Goal: Information Seeking & Learning: Learn about a topic

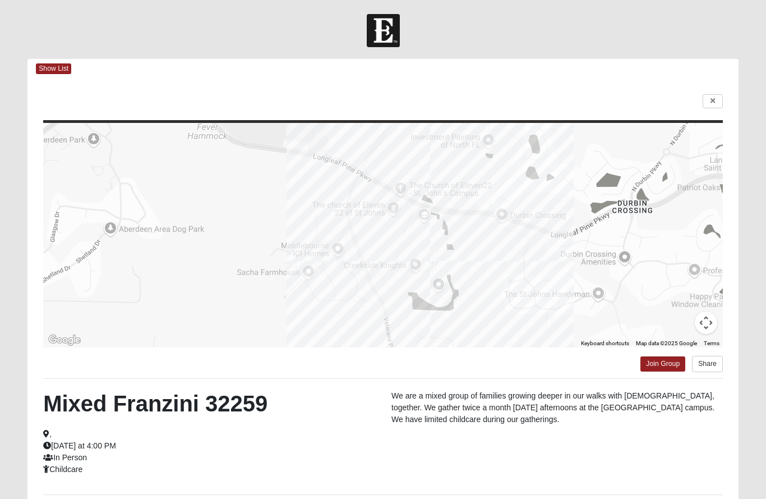
click at [56, 68] on span "Show List" at bounding box center [53, 68] width 35 height 11
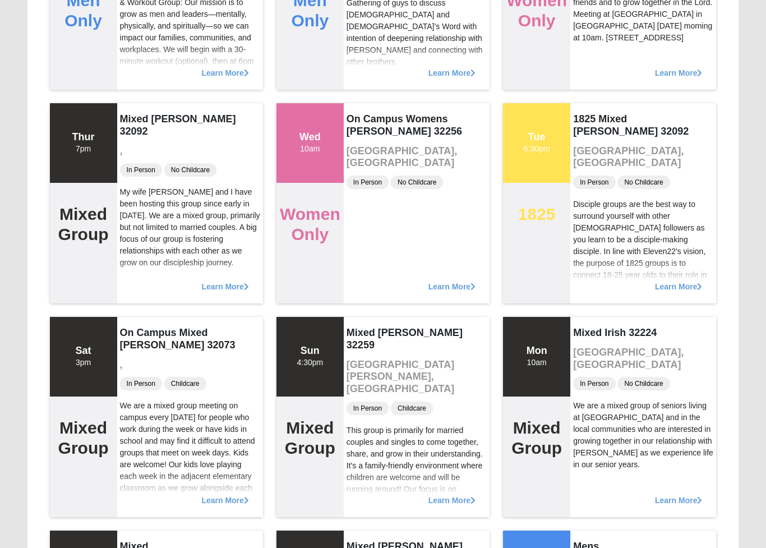
scroll to position [11584, 0]
click at [457, 281] on span "Learn More" at bounding box center [452, 281] width 47 height 0
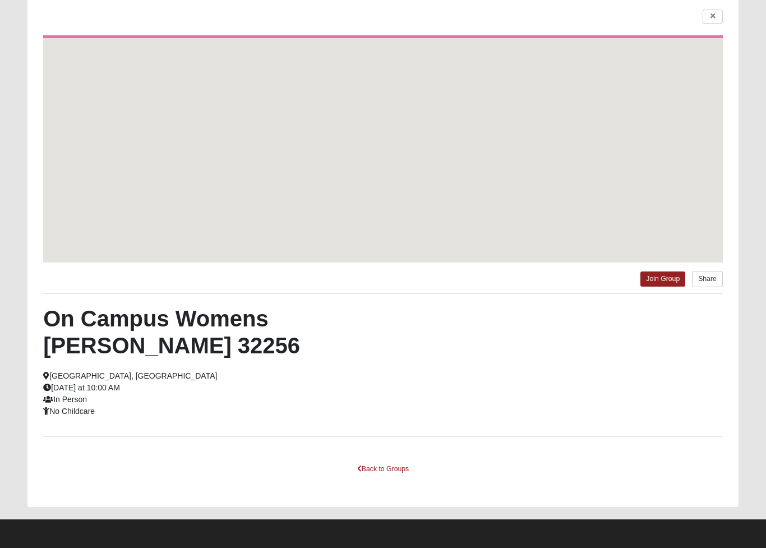
scroll to position [85, 0]
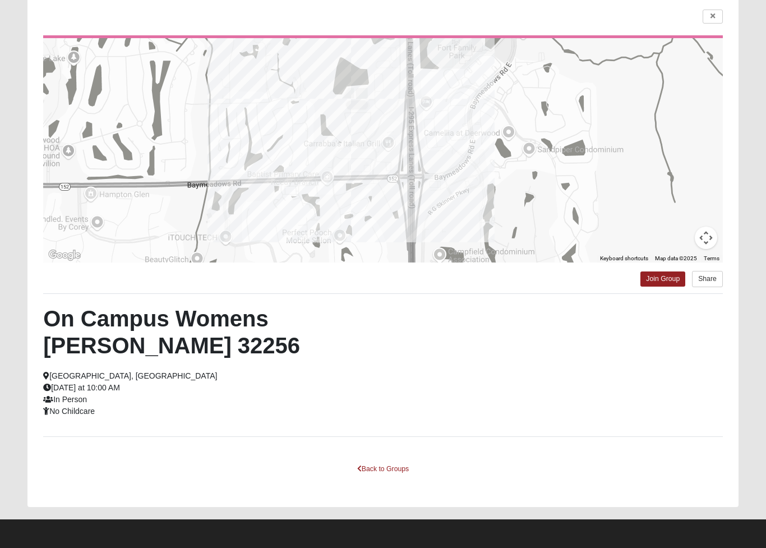
click at [377, 473] on link "Back to Groups" at bounding box center [383, 469] width 66 height 17
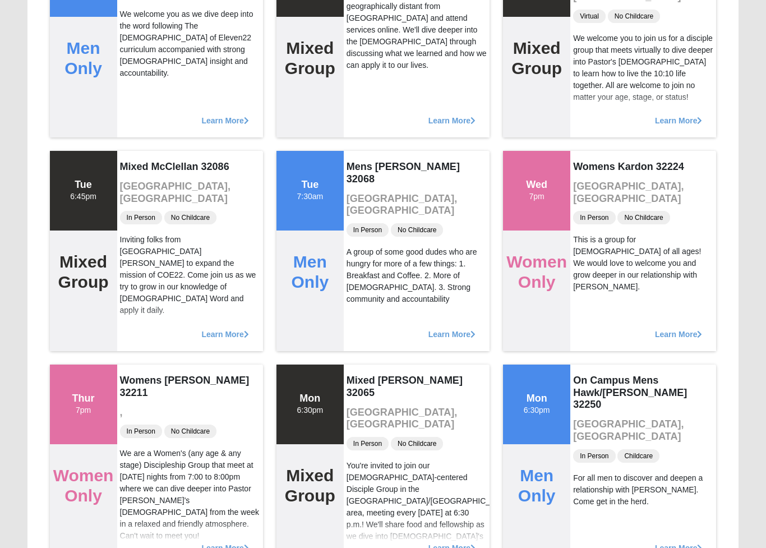
scroll to position [2355, 0]
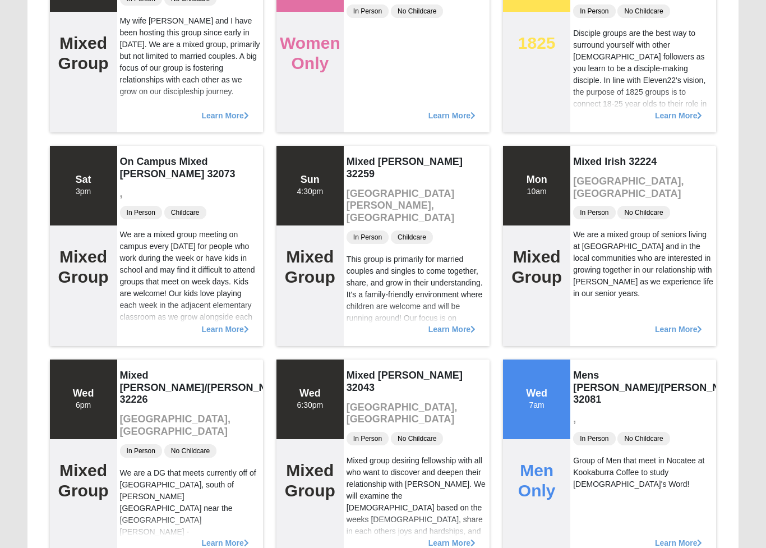
scroll to position [11756, 0]
click at [455, 324] on span "Learn More" at bounding box center [452, 324] width 47 height 0
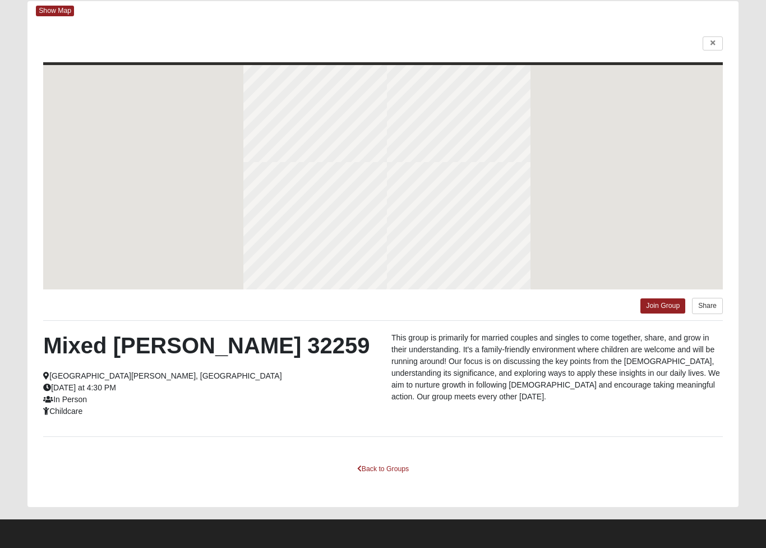
scroll to position [58, 0]
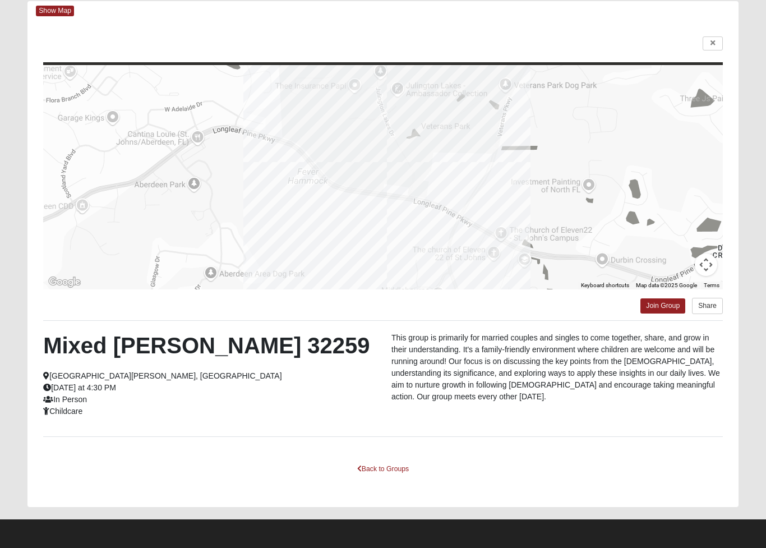
click at [385, 466] on link "Back to Groups" at bounding box center [383, 469] width 66 height 17
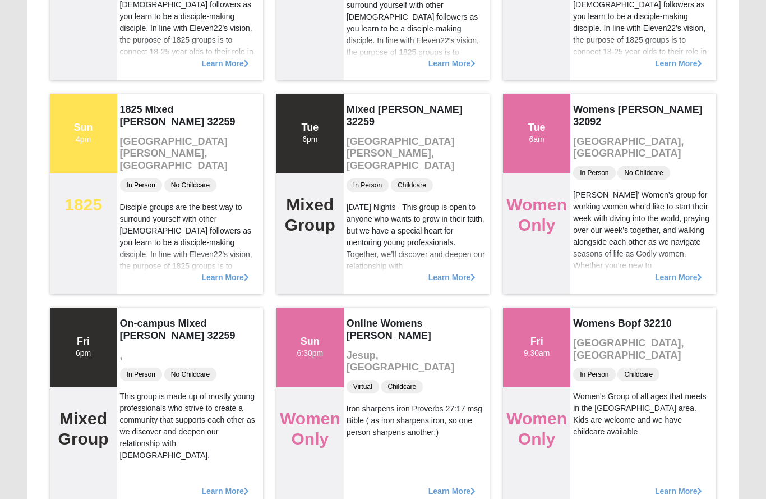
scroll to position [27200, 0]
click at [451, 269] on div "Learn More" at bounding box center [417, 272] width 146 height 45
click at [442, 272] on span "Learn More" at bounding box center [452, 272] width 47 height 0
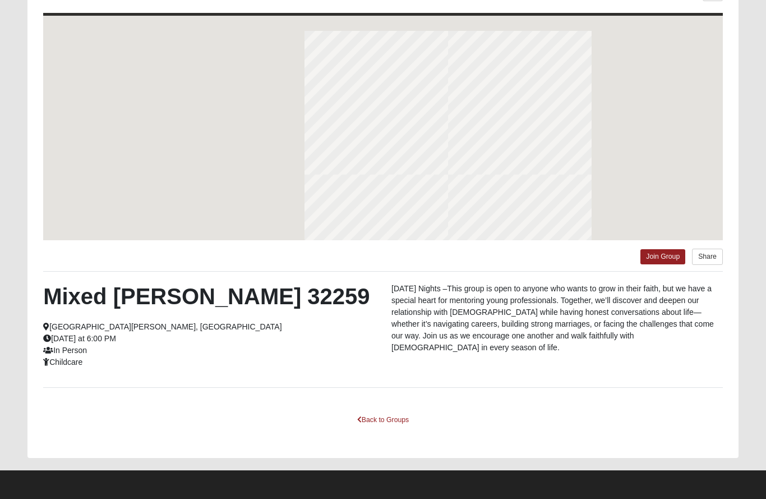
scroll to position [107, 0]
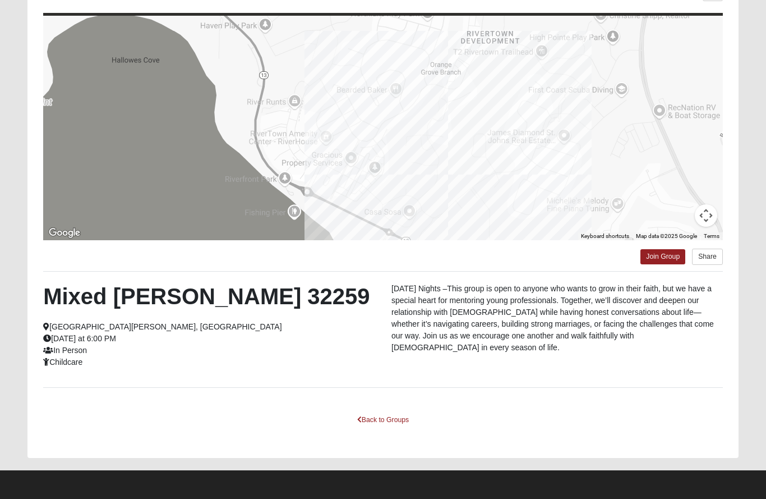
click at [388, 423] on link "Back to Groups" at bounding box center [383, 419] width 66 height 17
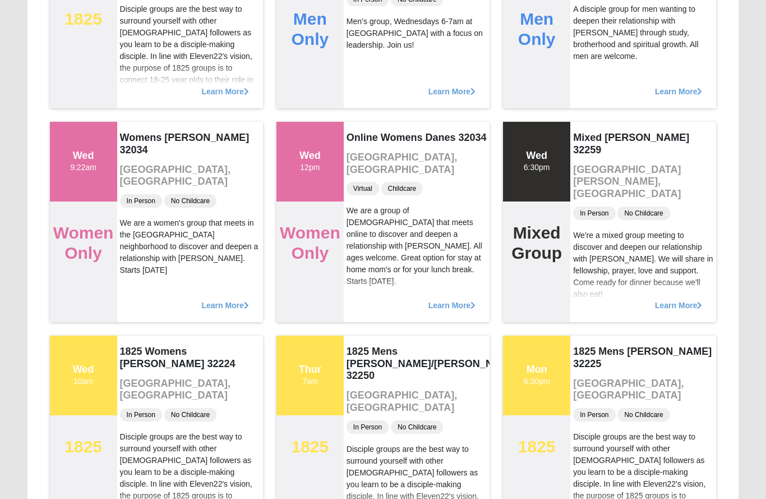
scroll to position [26745, 0]
click at [673, 300] on span "Learn More" at bounding box center [678, 300] width 47 height 0
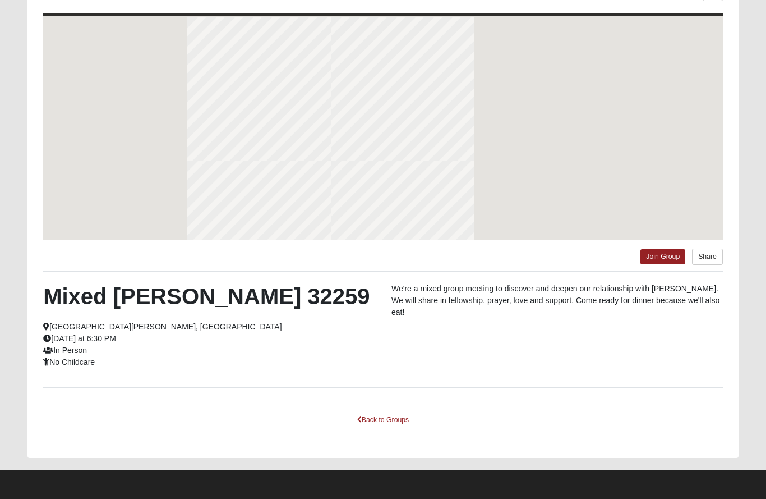
scroll to position [107, 0]
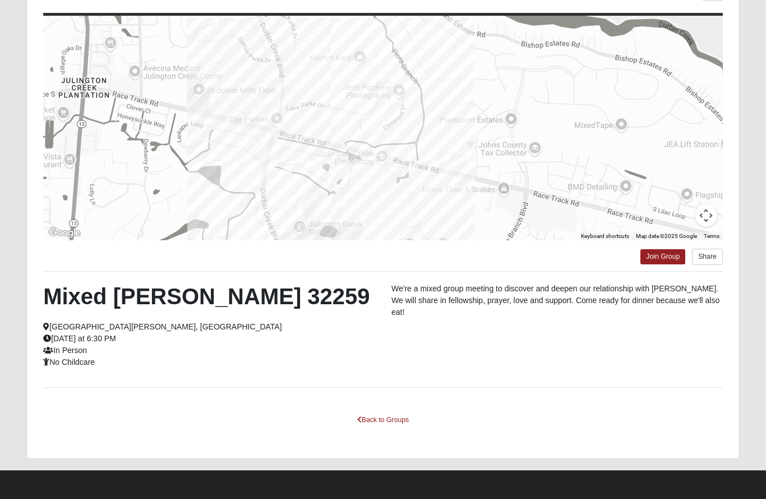
click at [379, 408] on div "To navigate the map with touch gestures double-tap and hold your finger on the …" at bounding box center [383, 214] width 712 height 486
click at [384, 416] on link "Back to Groups" at bounding box center [383, 419] width 66 height 17
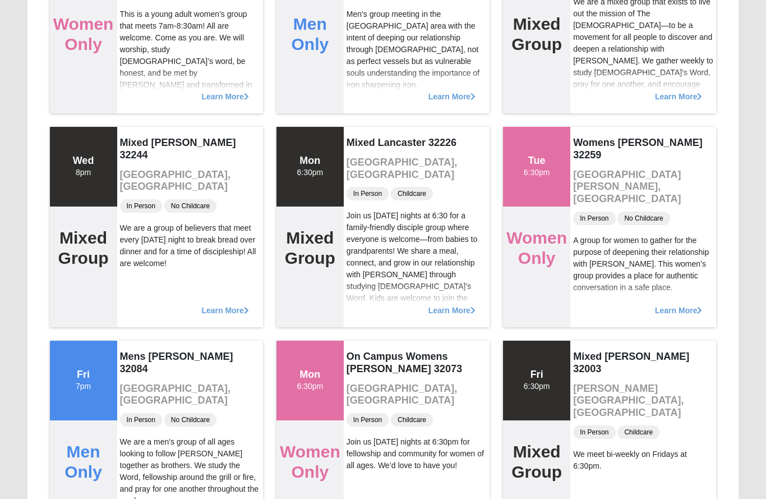
scroll to position [25243, 0]
click at [670, 303] on div "Learn More" at bounding box center [644, 304] width 146 height 45
click at [678, 300] on div "Learn More" at bounding box center [644, 304] width 146 height 45
click at [673, 305] on span "Learn More" at bounding box center [678, 305] width 47 height 0
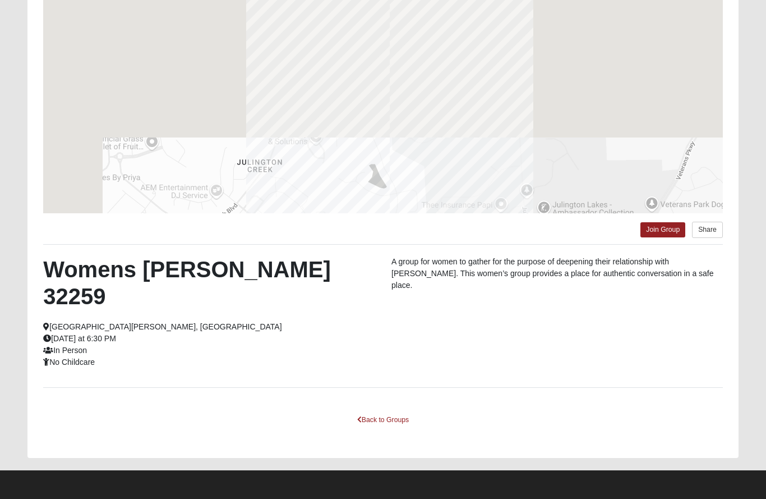
scroll to position [107, 0]
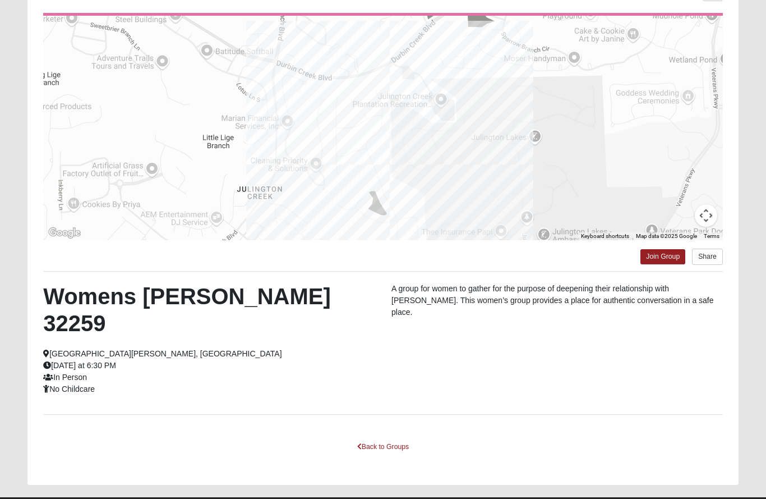
click at [388, 438] on link "Back to Groups" at bounding box center [383, 446] width 66 height 17
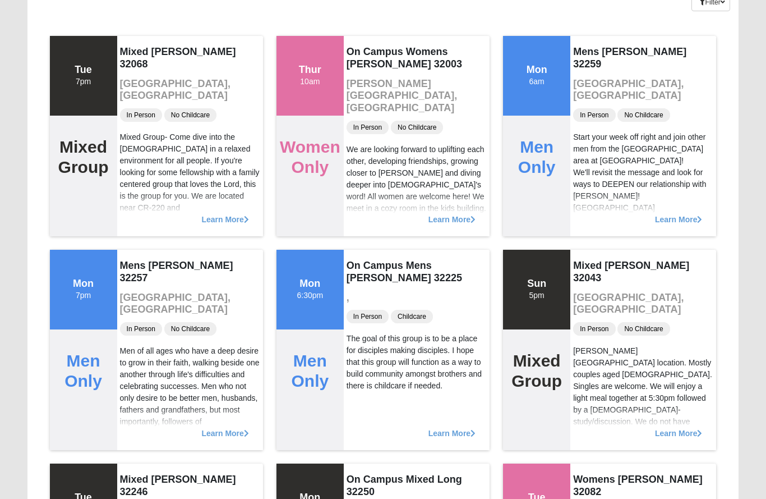
click at [384, 418] on div "Learn More" at bounding box center [417, 427] width 146 height 45
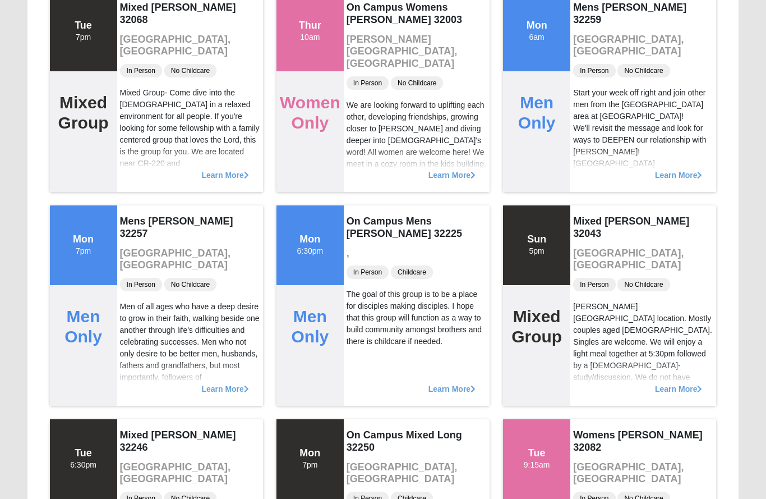
scroll to position [0, 0]
